Goal: Use online tool/utility: Utilize a website feature to perform a specific function

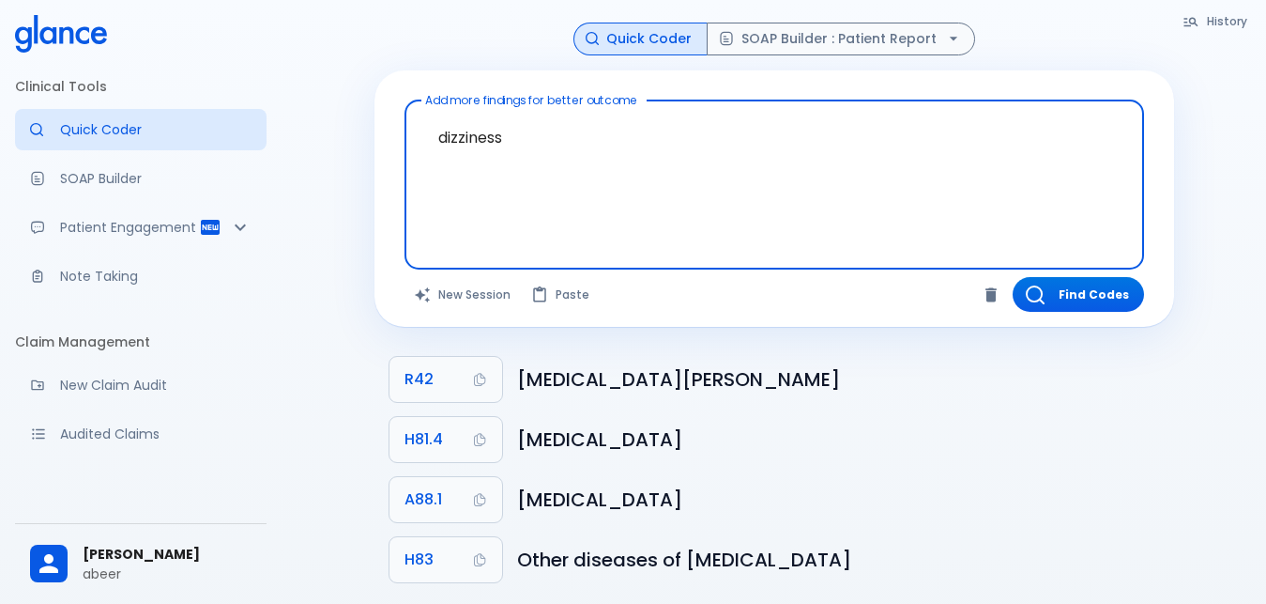
click at [514, 141] on textarea "dizziness" at bounding box center [774, 170] width 713 height 124
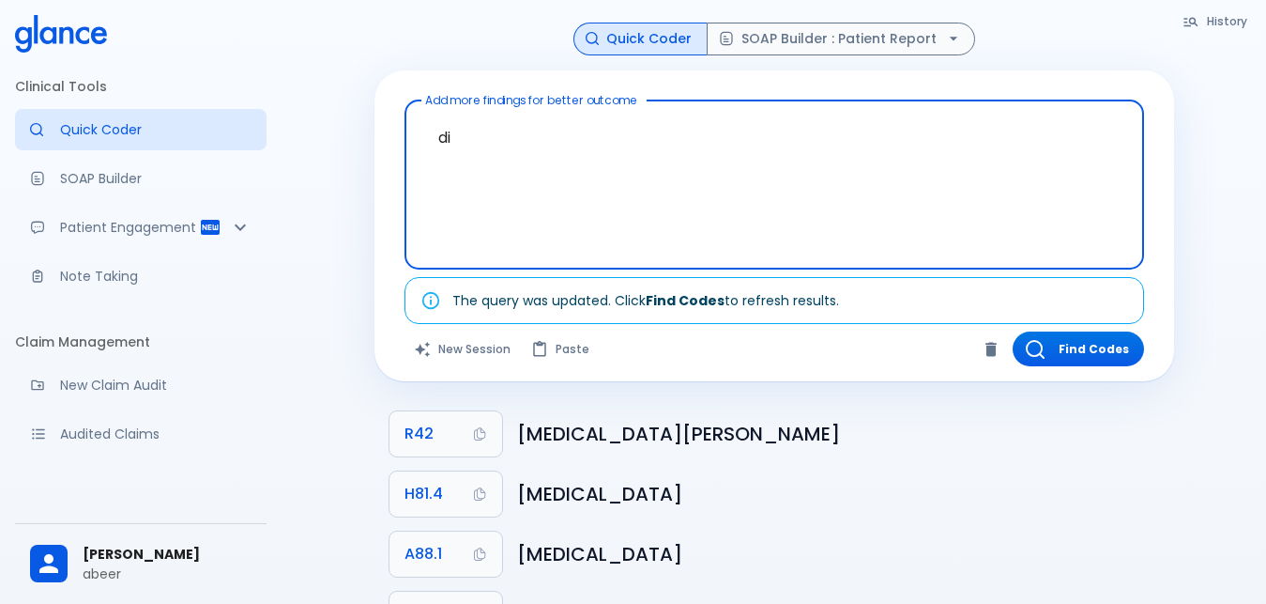
type textarea "d"
type textarea "RENAL STONES"
click at [1086, 355] on button "Find Codes" at bounding box center [1078, 348] width 131 height 35
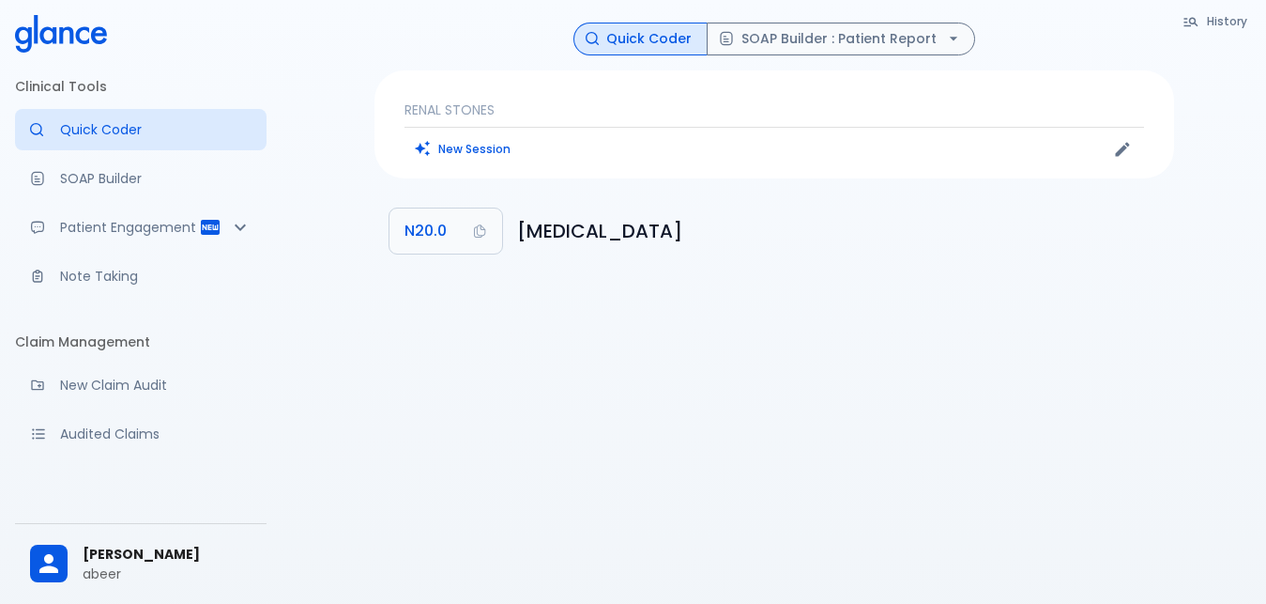
click at [524, 105] on p "RENAL STONES" at bounding box center [775, 109] width 740 height 19
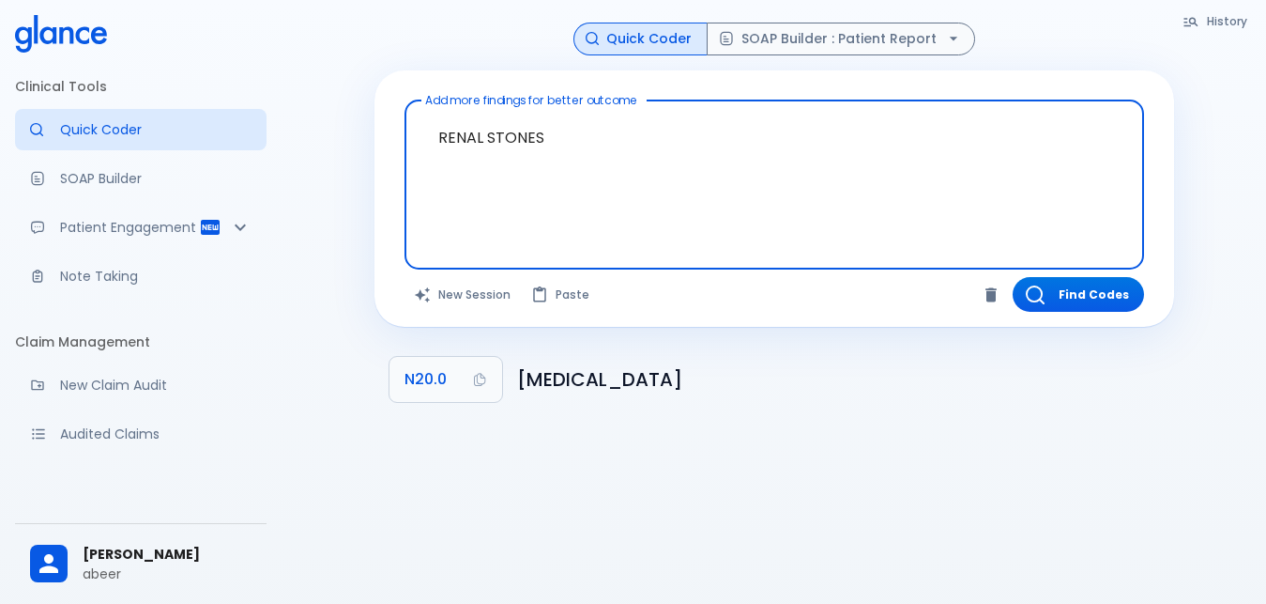
click at [554, 134] on textarea "RENAL STONES" at bounding box center [774, 170] width 713 height 124
click at [561, 138] on textarea "RENAL STONES" at bounding box center [774, 170] width 713 height 124
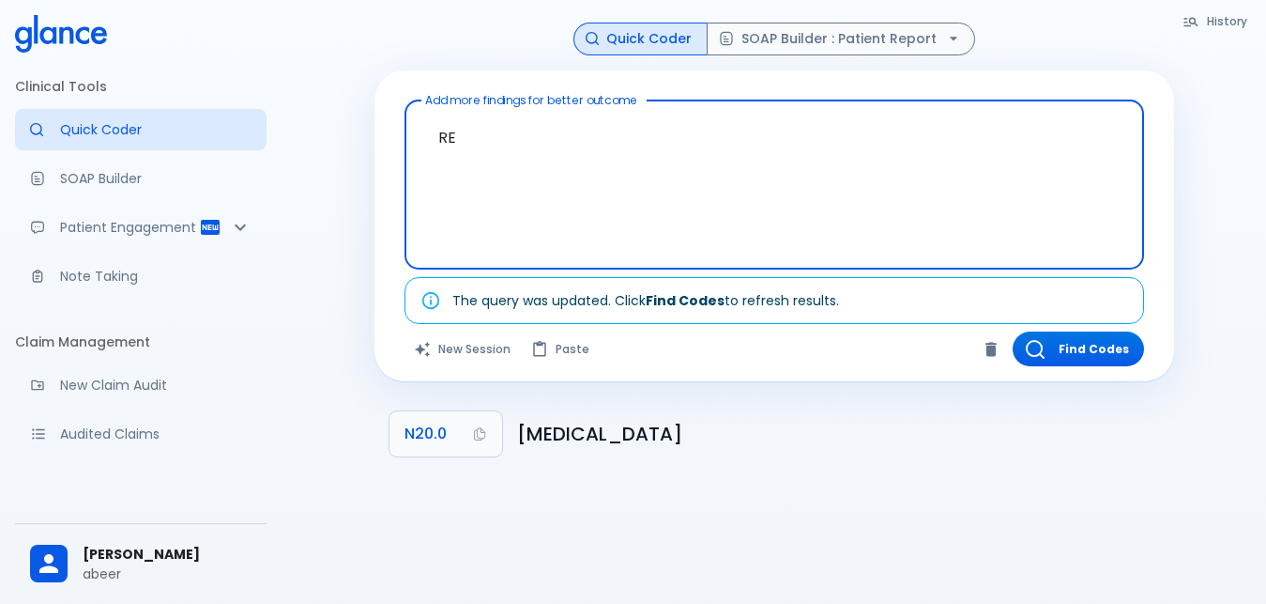
type textarea "R"
type textarea "CA"
click at [419, 433] on span "N20.0" at bounding box center [426, 434] width 42 height 26
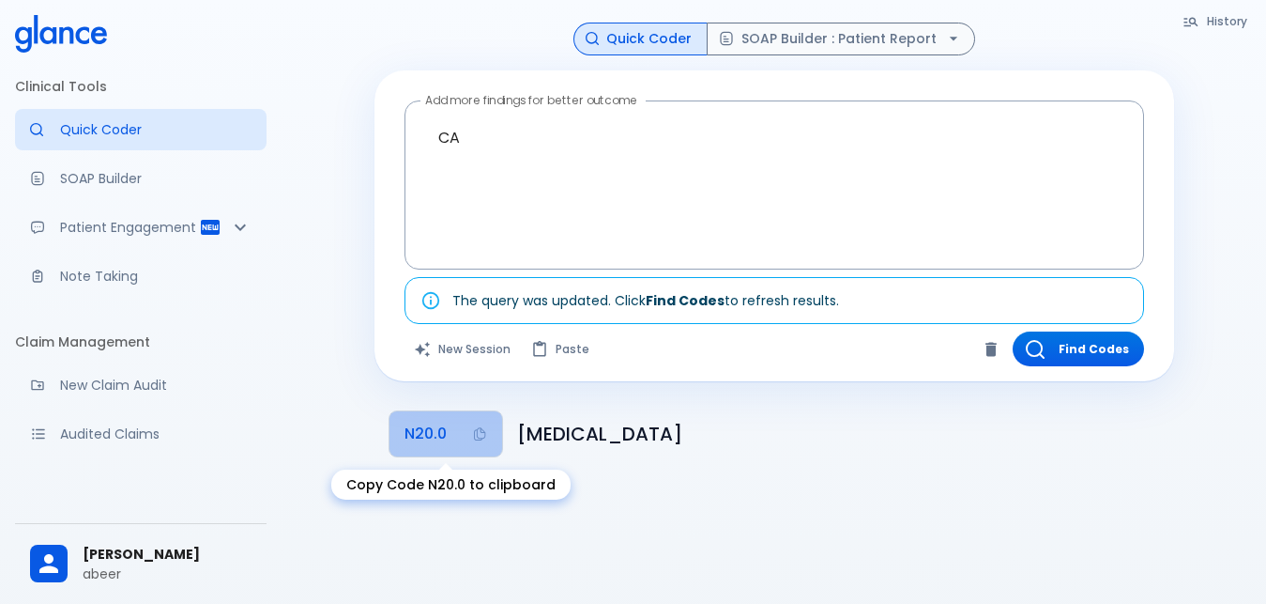
click at [433, 431] on span "N20.0" at bounding box center [426, 434] width 42 height 26
